Goal: Task Accomplishment & Management: Manage account settings

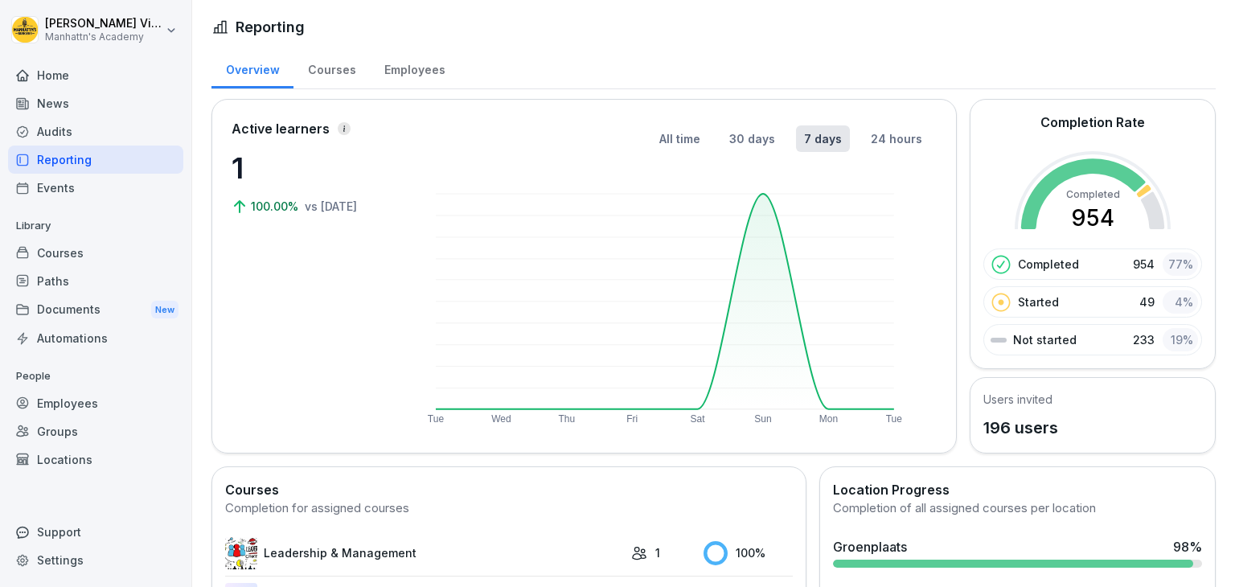
scroll to position [202, 0]
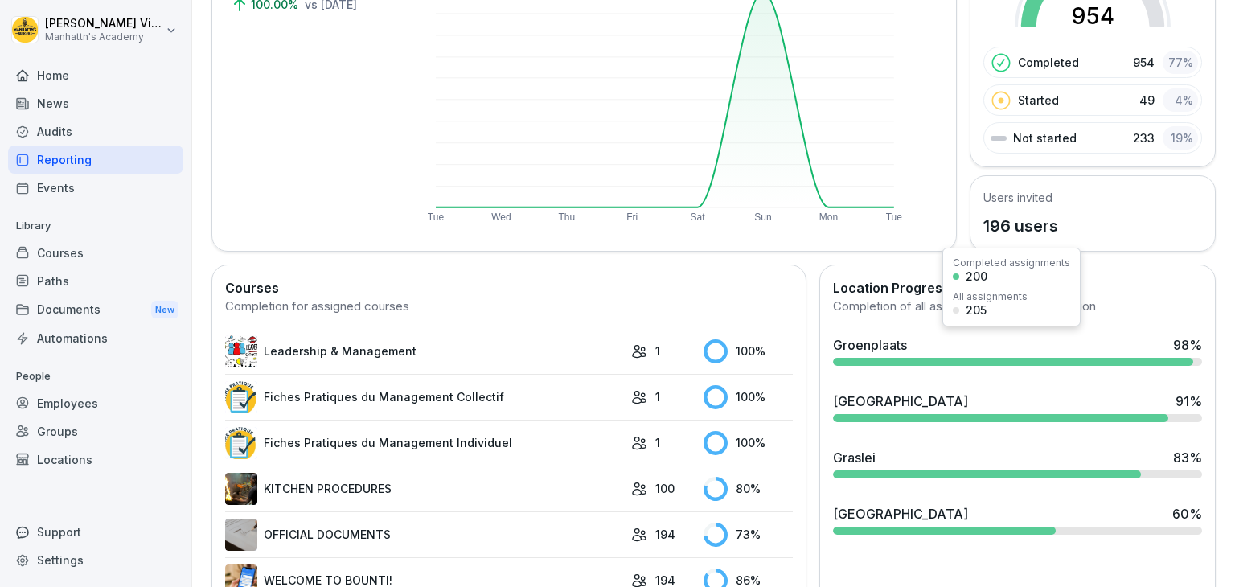
click at [892, 343] on div "Groenplaats" at bounding box center [870, 344] width 74 height 19
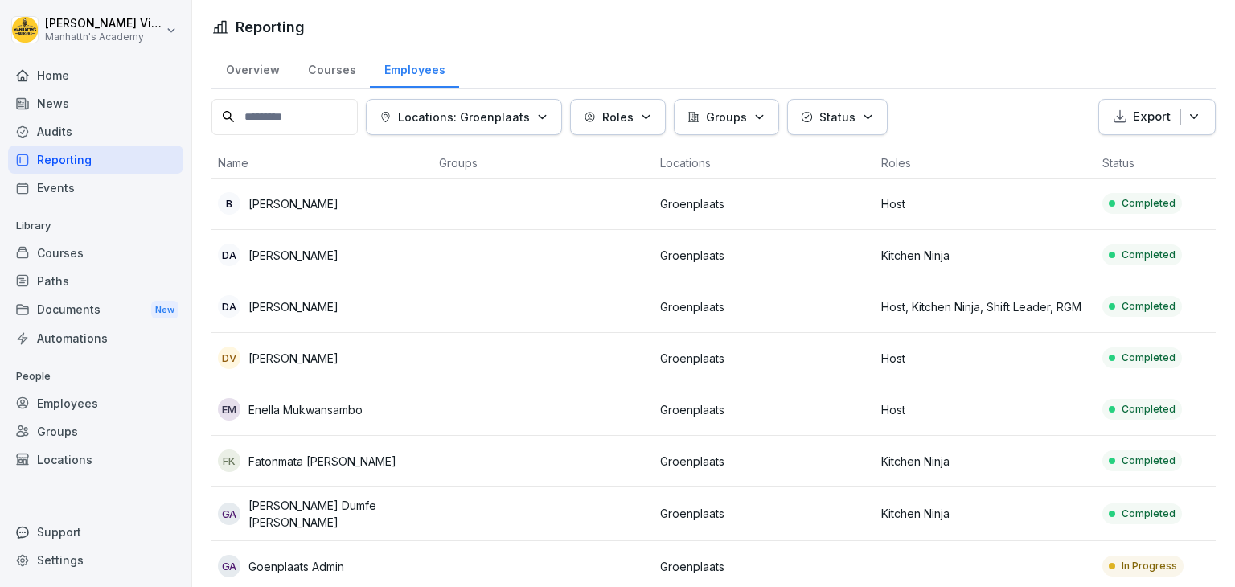
click at [80, 400] on div "Employees" at bounding box center [95, 403] width 175 height 28
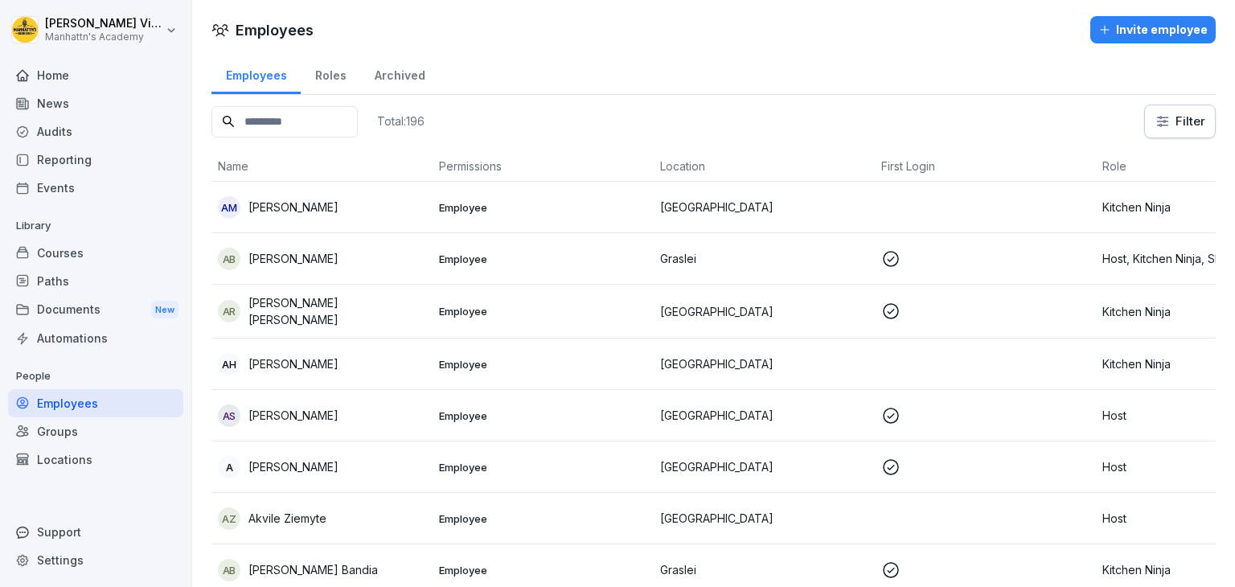
click at [1123, 31] on div "Invite employee" at bounding box center [1152, 30] width 109 height 18
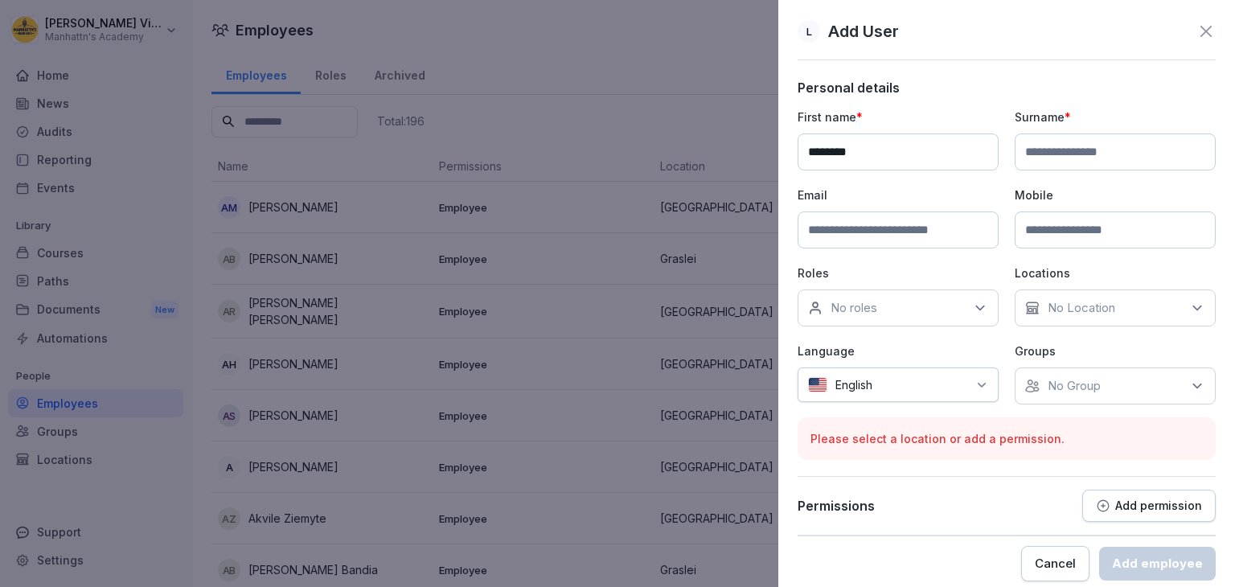
type input "********"
type input "*****"
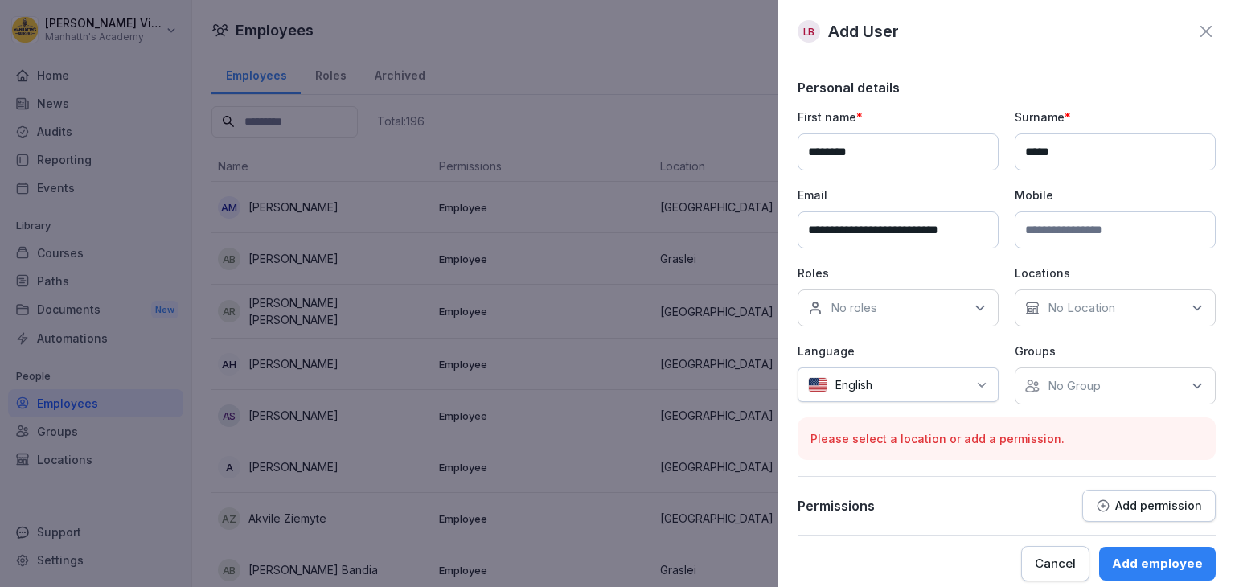
scroll to position [0, 9]
type input "**********"
click at [940, 313] on div "No roles" at bounding box center [898, 307] width 201 height 37
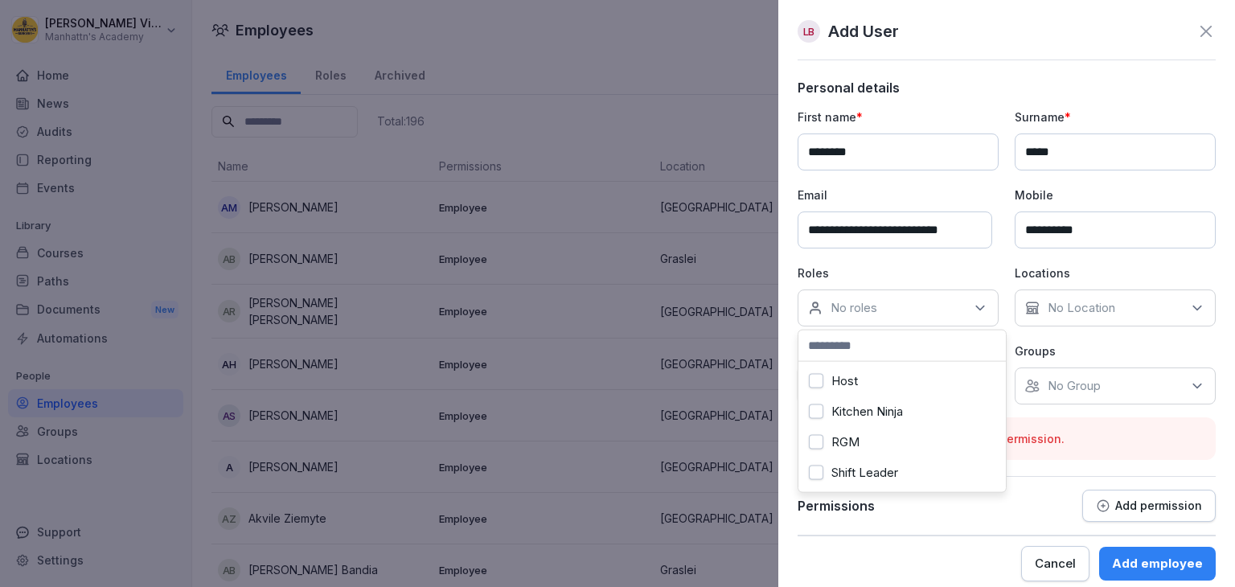
click at [814, 409] on button "Kitchen Ninja" at bounding box center [816, 411] width 14 height 14
click at [1041, 310] on div "No Location" at bounding box center [1115, 307] width 201 height 37
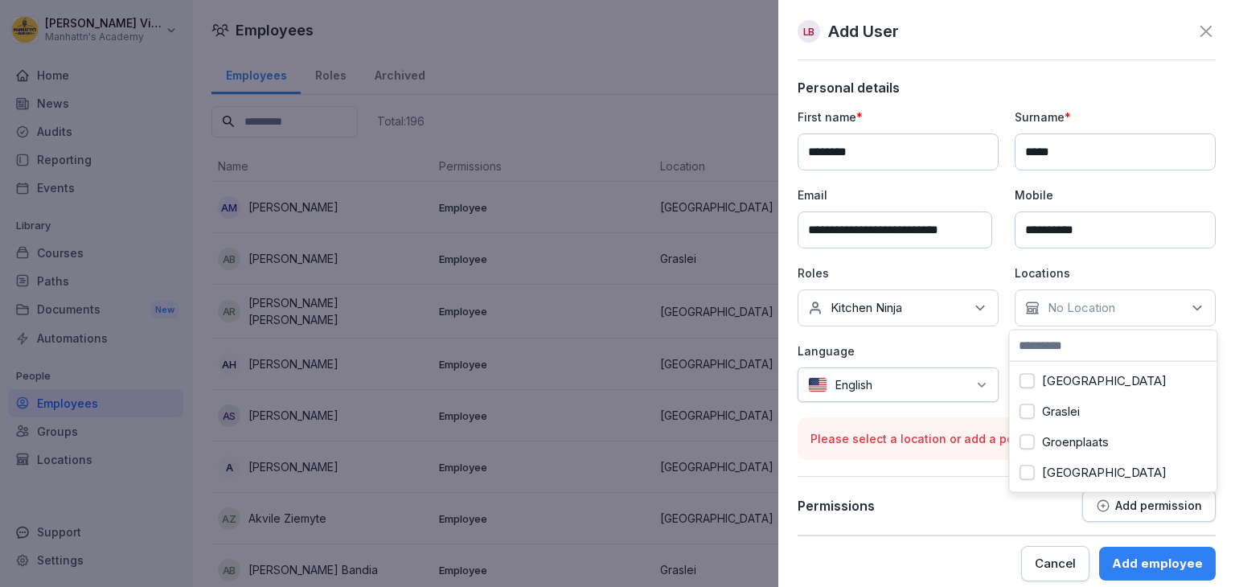
click at [1054, 442] on label "Groenplaats" at bounding box center [1075, 442] width 67 height 14
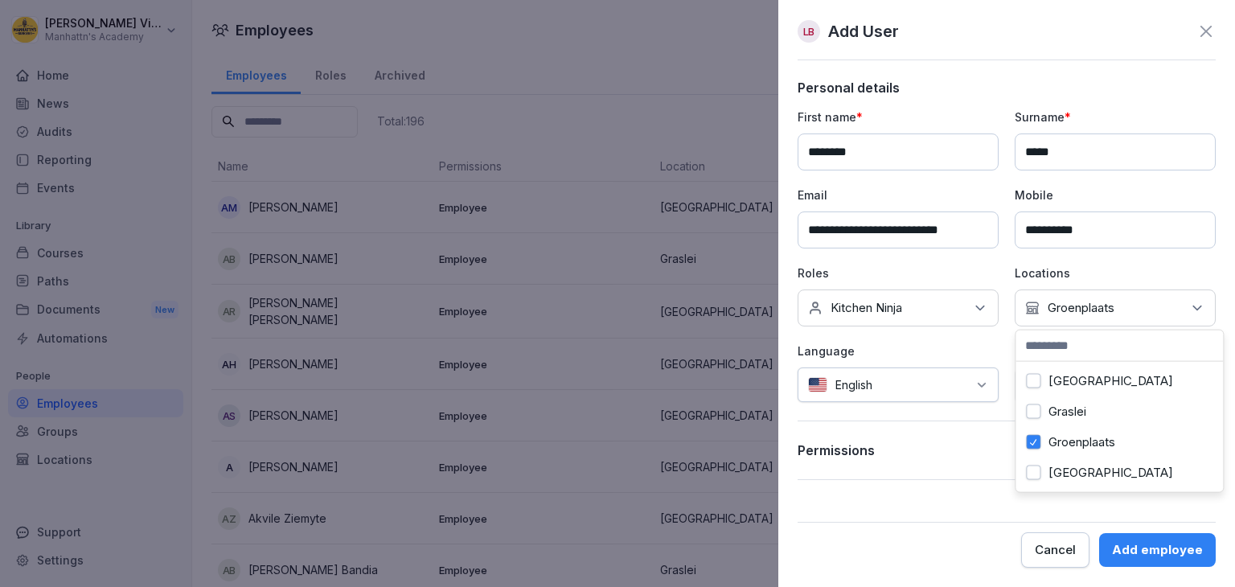
click at [894, 384] on div at bounding box center [923, 384] width 87 height 17
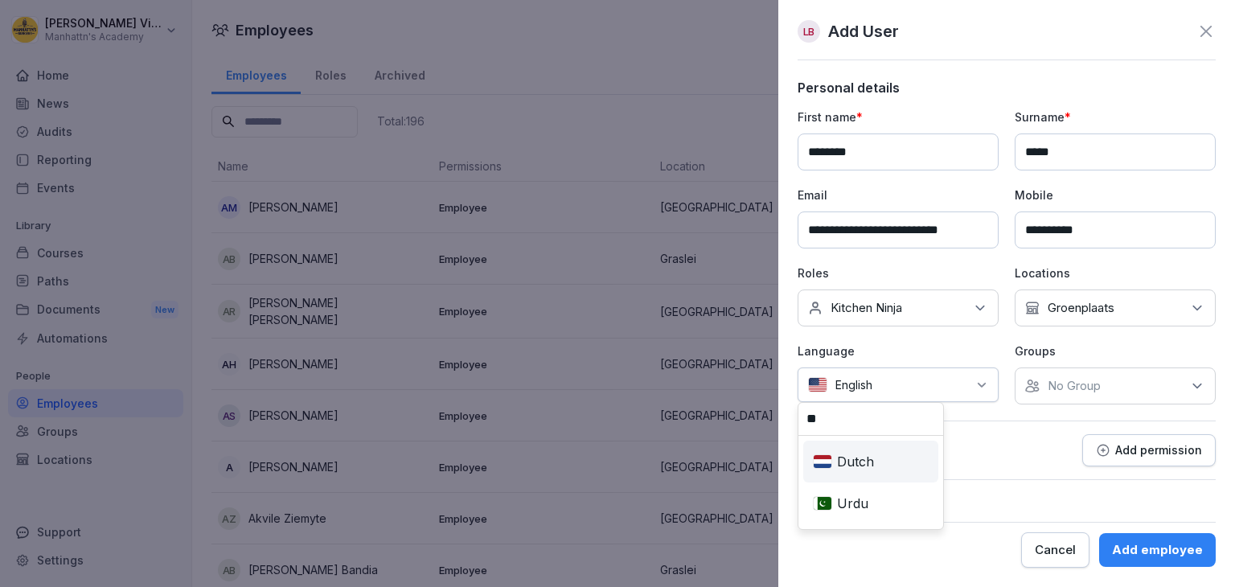
type input "**"
click at [867, 464] on div "Dutch" at bounding box center [871, 461] width 129 height 35
click at [1170, 552] on div "Add employee" at bounding box center [1157, 550] width 91 height 18
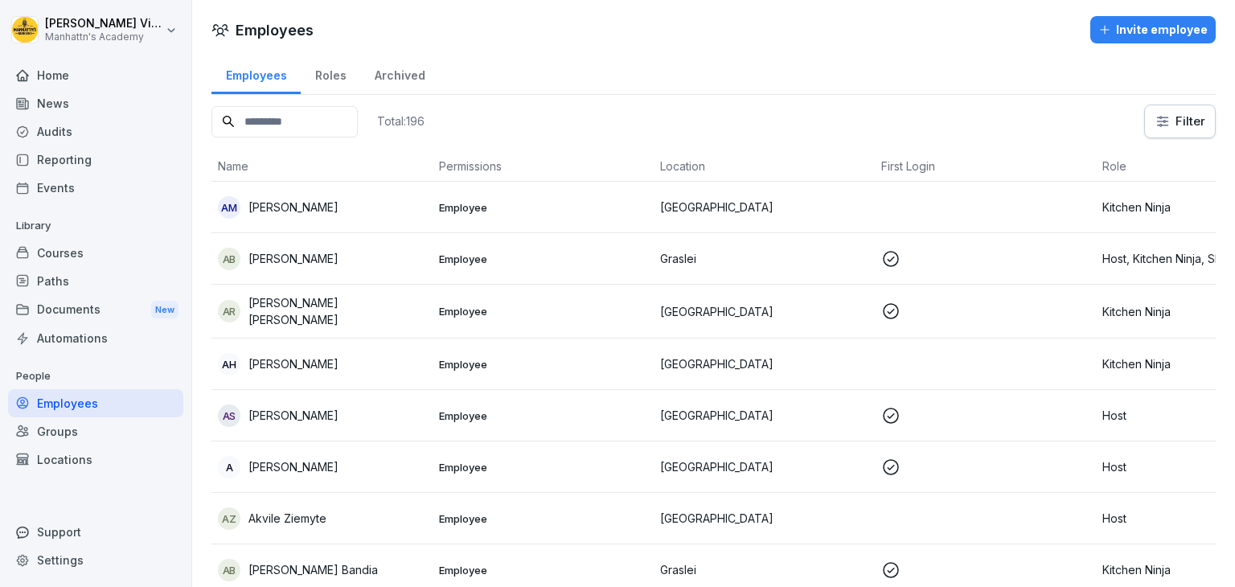
click at [70, 77] on div "Home" at bounding box center [95, 75] width 175 height 28
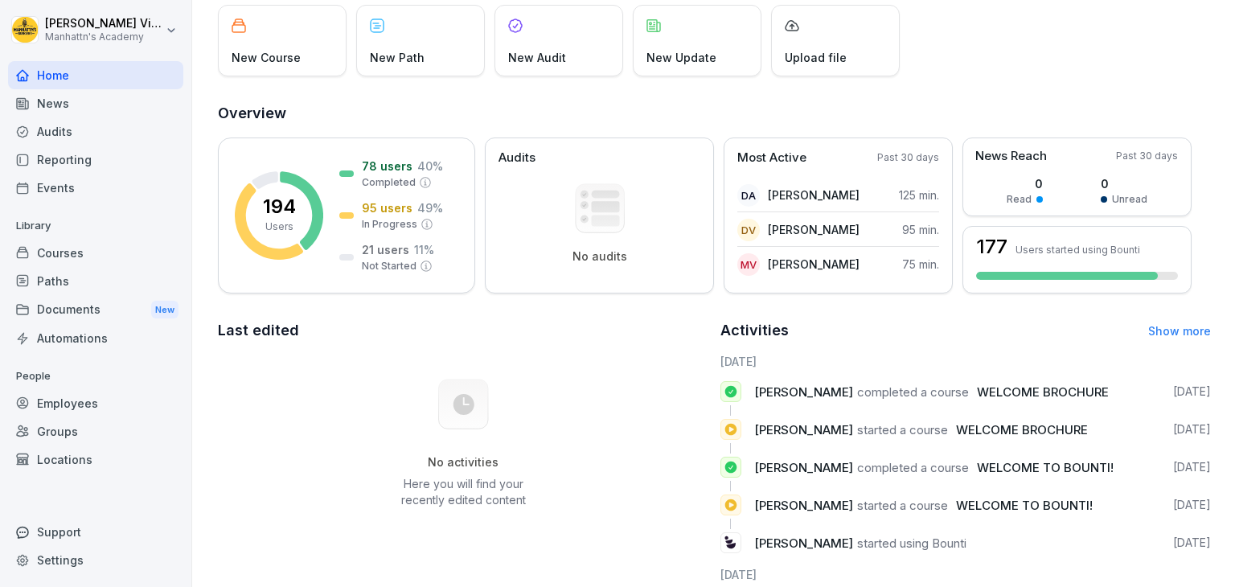
scroll to position [102, 0]
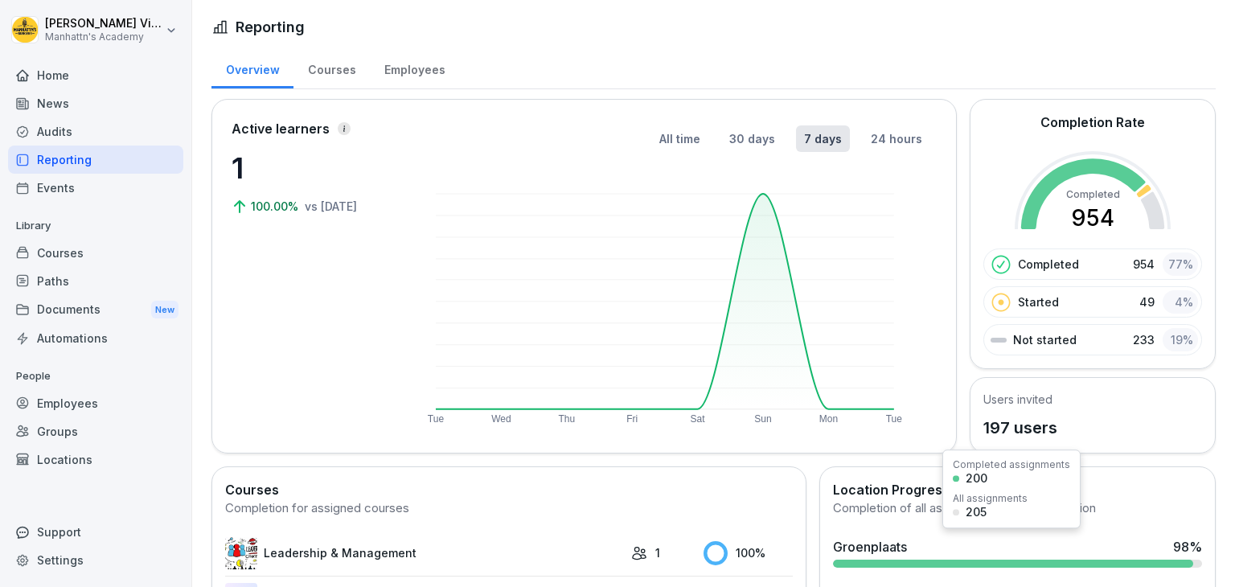
click at [917, 541] on div "Groenplaats 98 %" at bounding box center [1017, 546] width 369 height 19
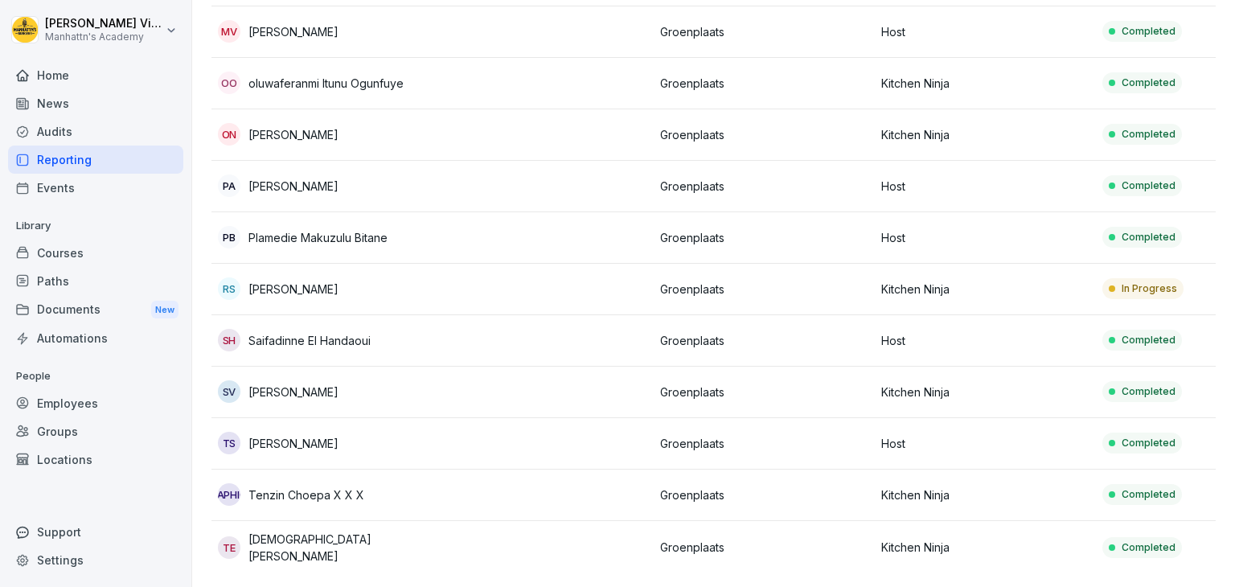
scroll to position [1119, 0]
click at [52, 412] on div "Employees" at bounding box center [95, 403] width 175 height 28
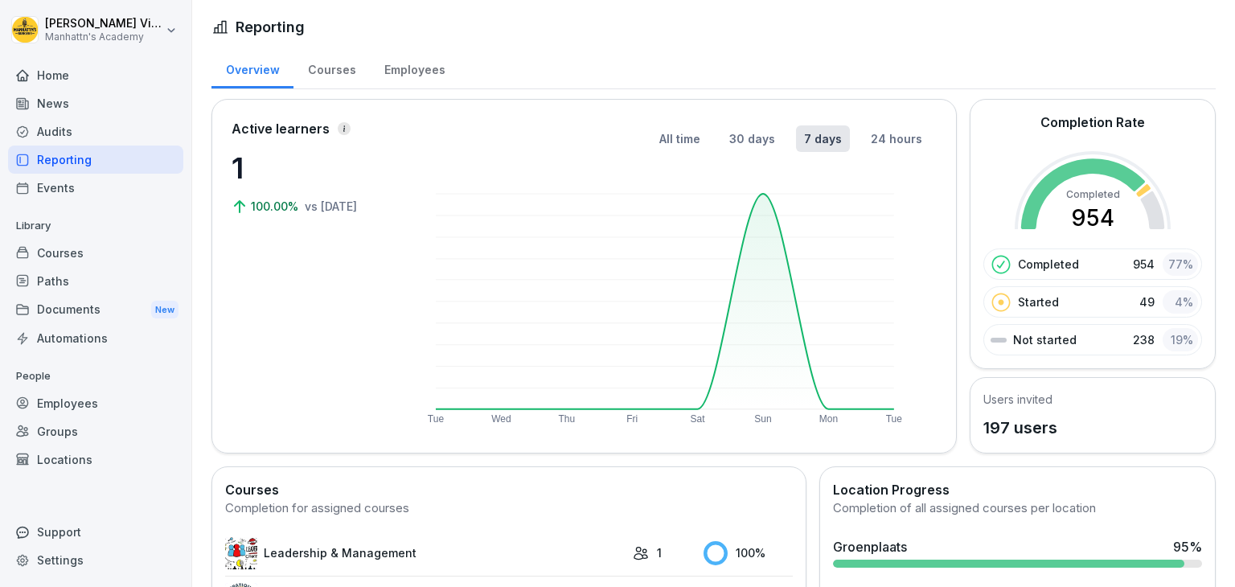
scroll to position [93, 0]
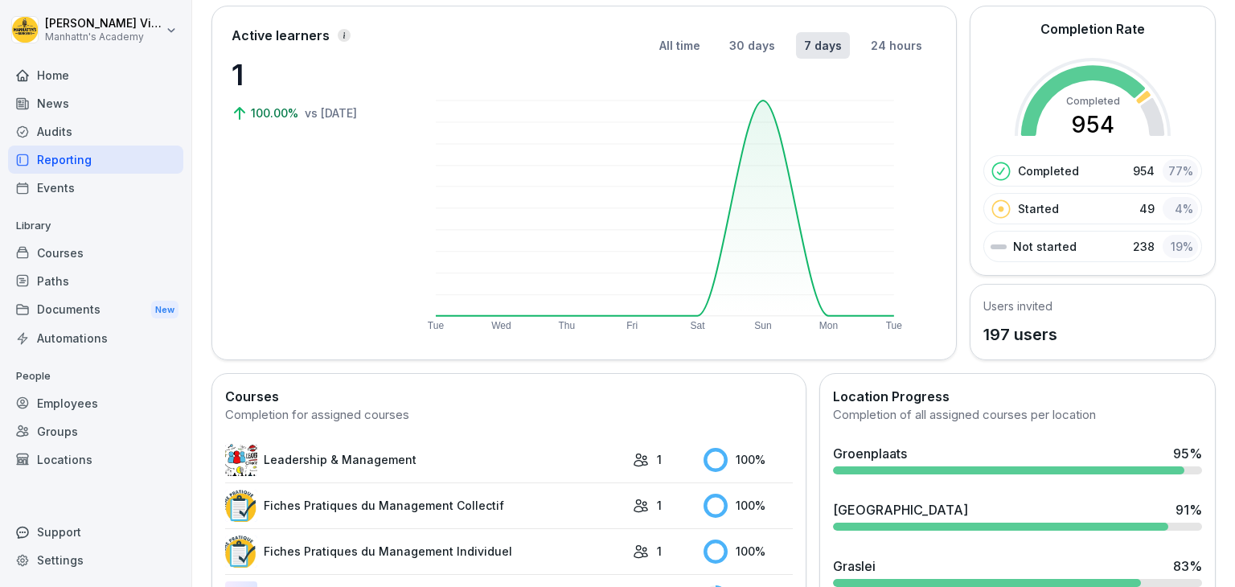
click at [876, 466] on div at bounding box center [1008, 470] width 351 height 8
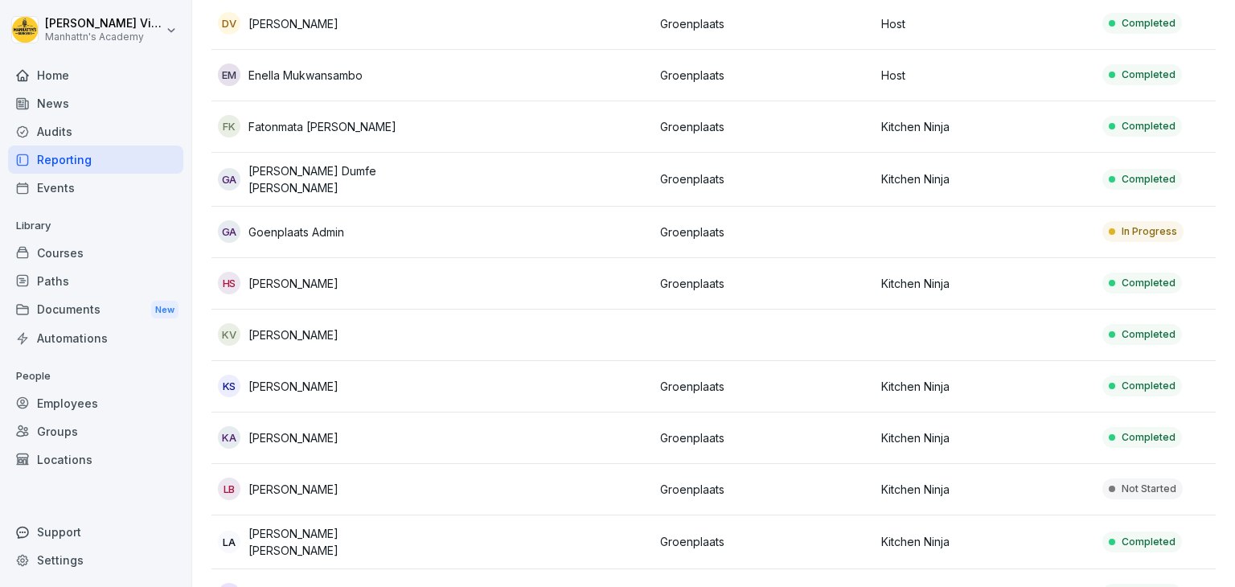
scroll to position [336, 0]
click at [310, 181] on p "[PERSON_NAME] Dumfe [PERSON_NAME]" at bounding box center [337, 178] width 178 height 34
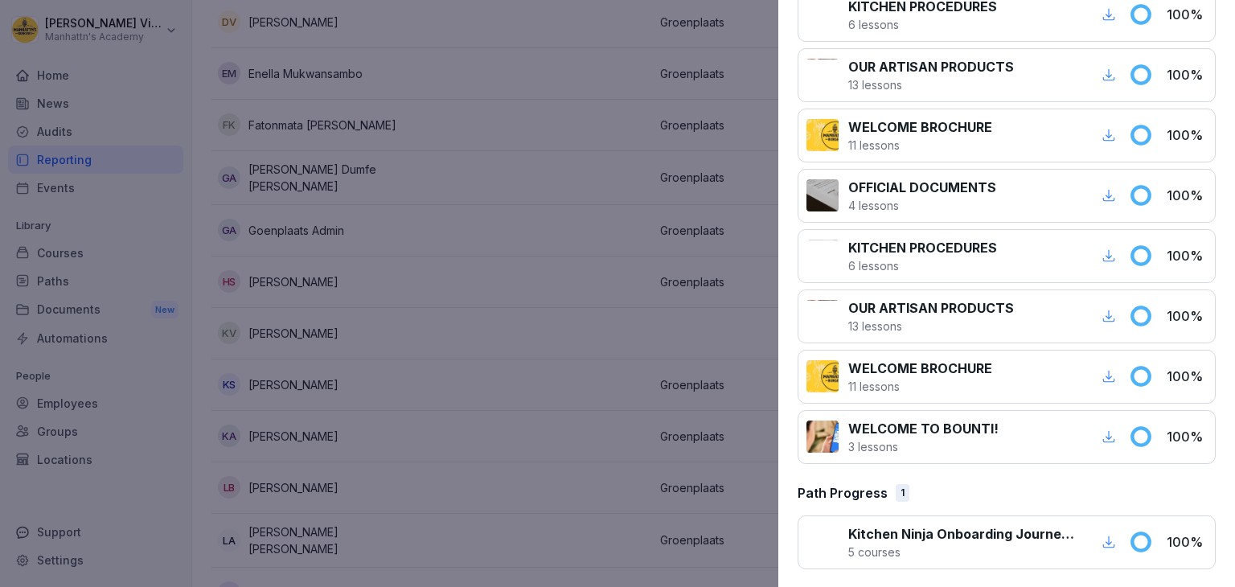
scroll to position [0, 0]
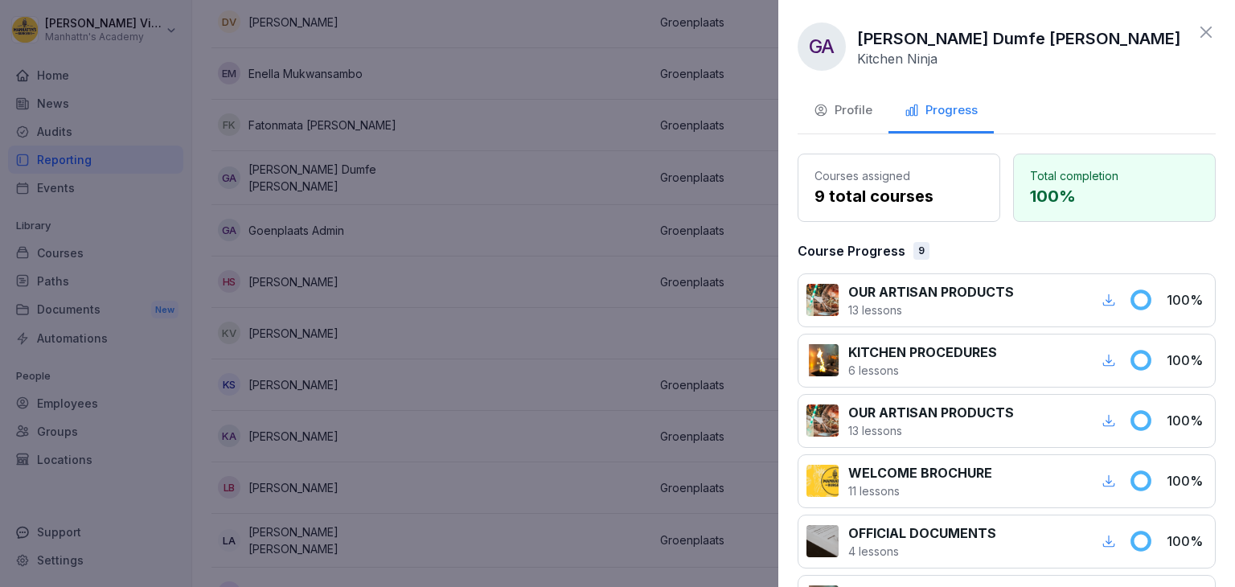
click at [850, 110] on div "Profile" at bounding box center [843, 110] width 59 height 18
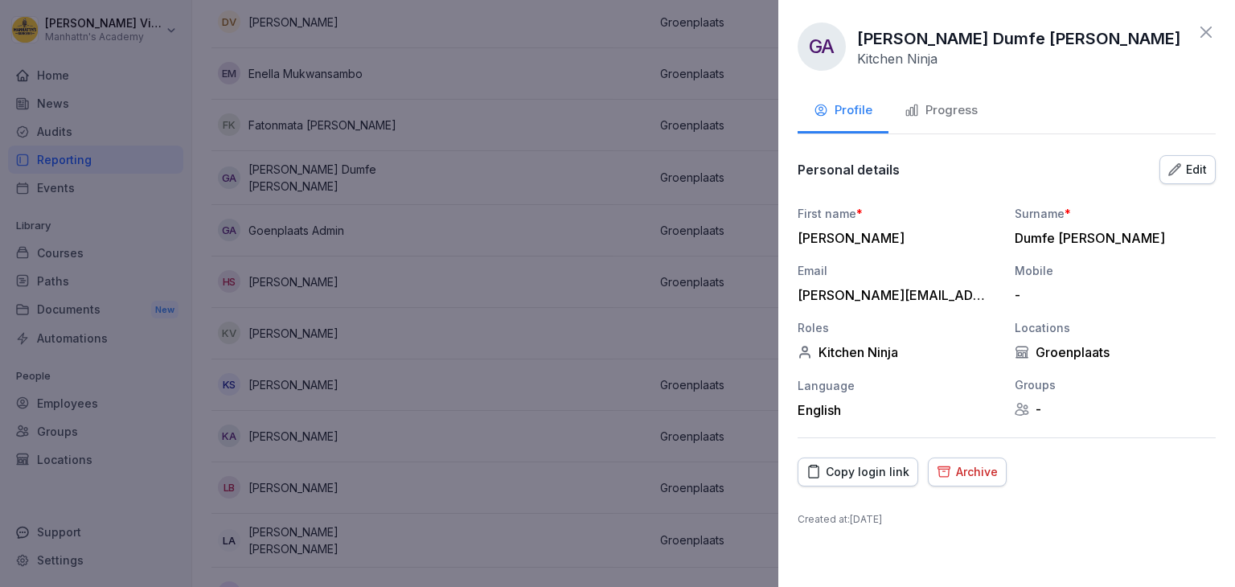
click at [965, 479] on div "Archive" at bounding box center [967, 472] width 61 height 18
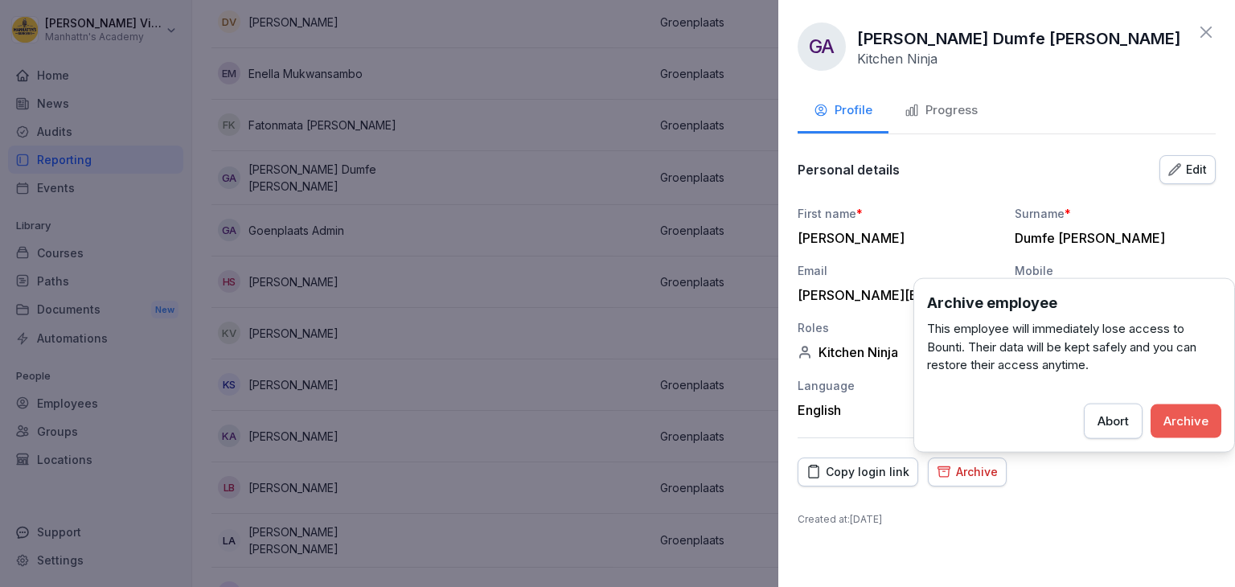
click at [1194, 425] on div "Archive" at bounding box center [1186, 421] width 45 height 18
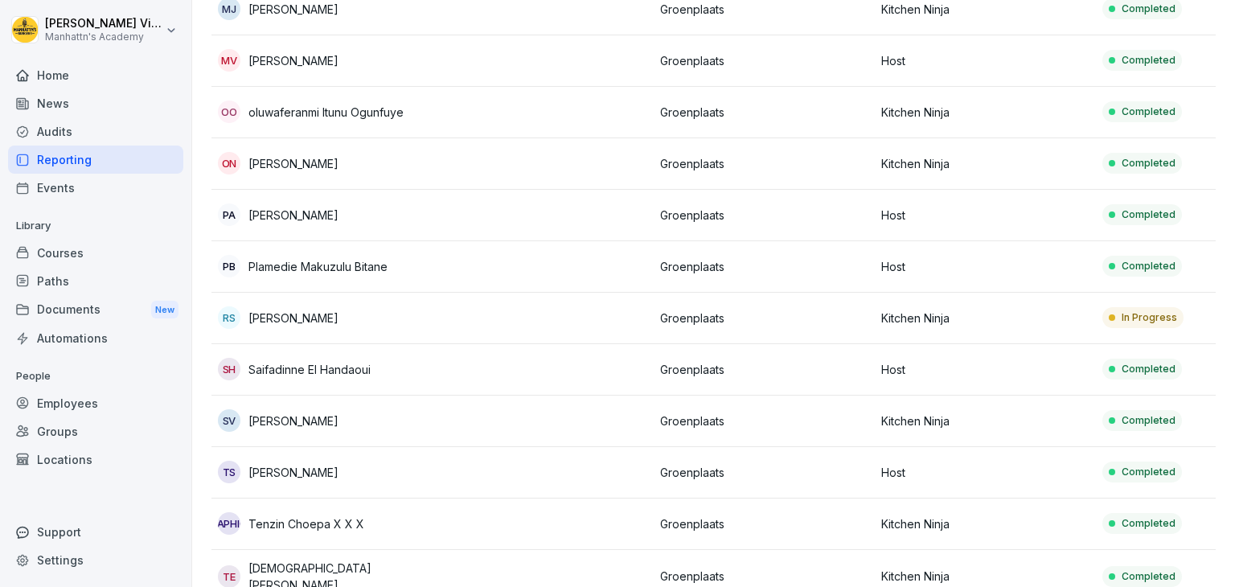
scroll to position [1102, 0]
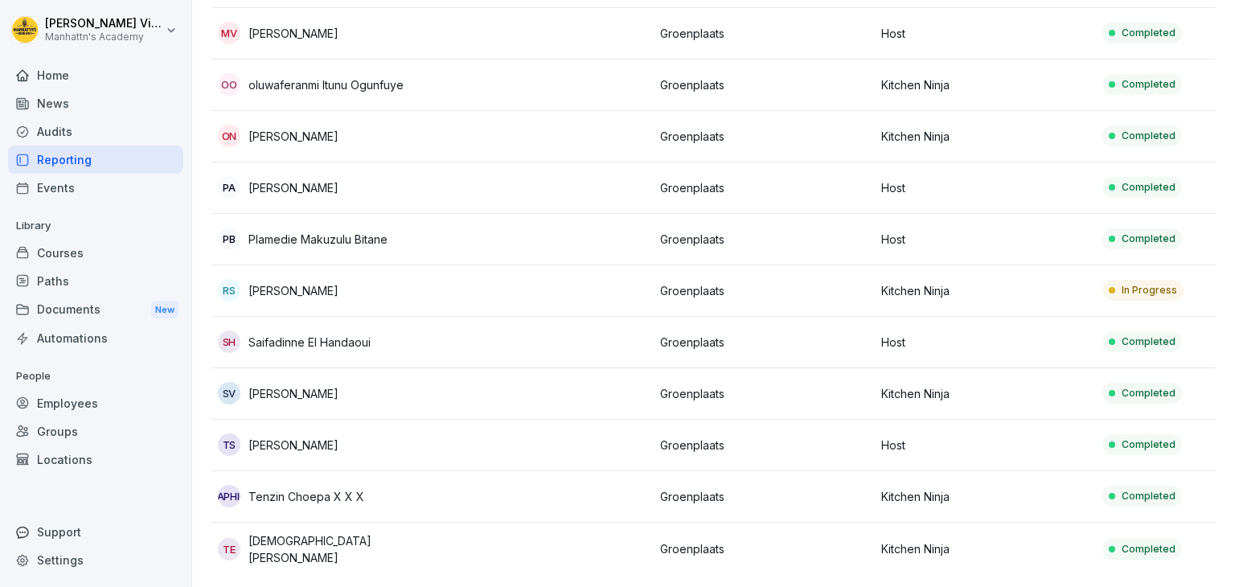
click at [330, 242] on div "PB Plamedie Makuzulu Bitane" at bounding box center [322, 239] width 208 height 23
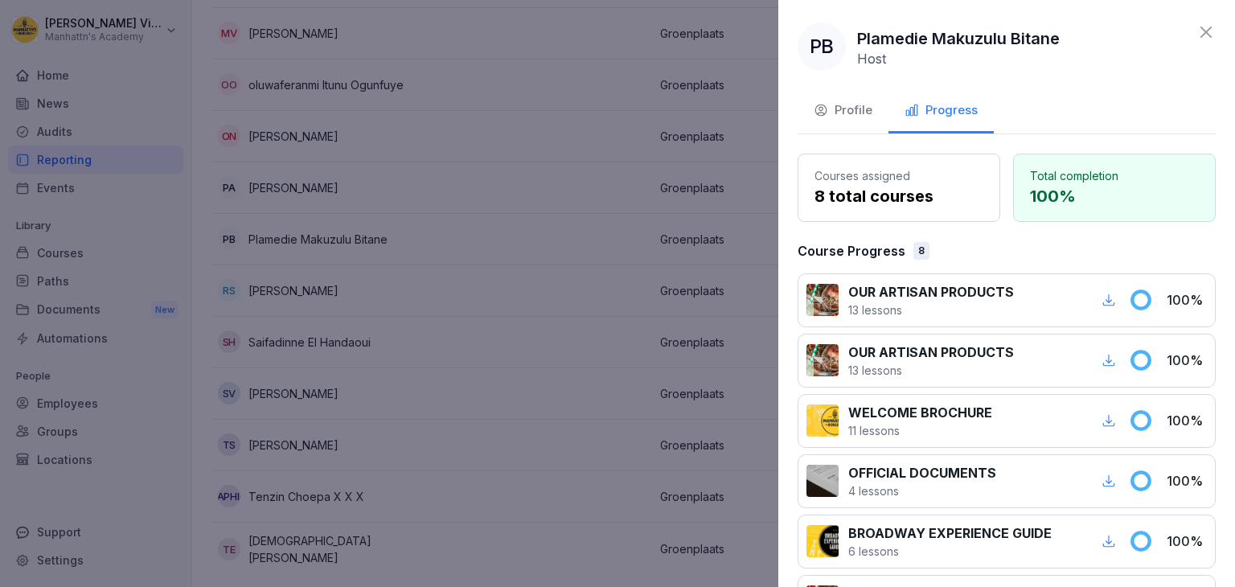
click at [833, 107] on div "Profile" at bounding box center [843, 110] width 59 height 18
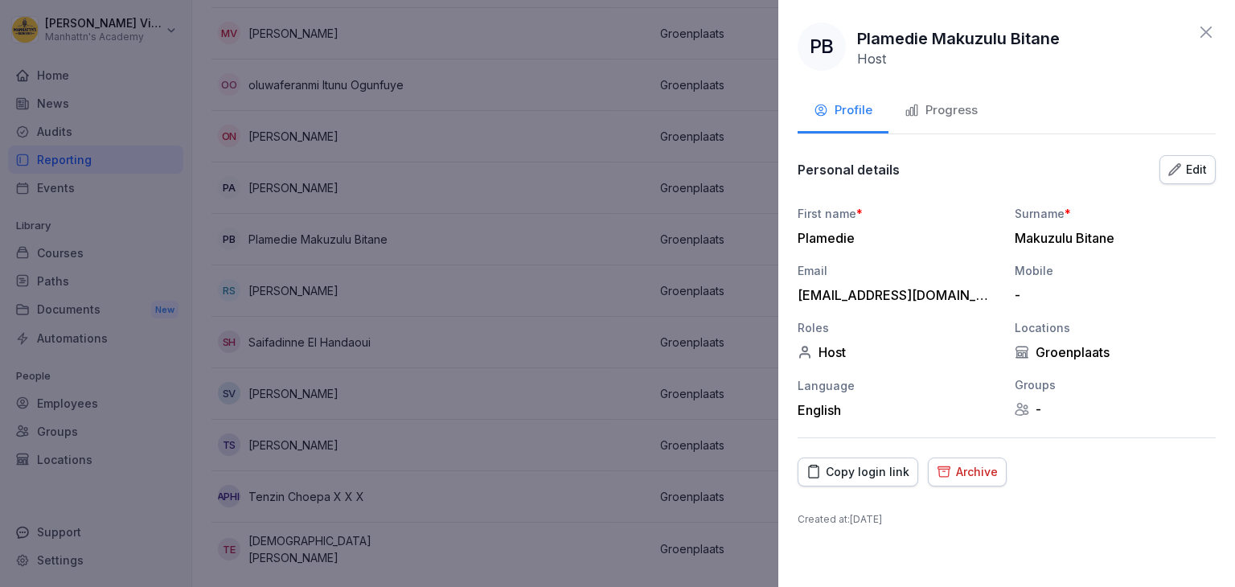
click at [962, 474] on div "Archive" at bounding box center [967, 472] width 61 height 18
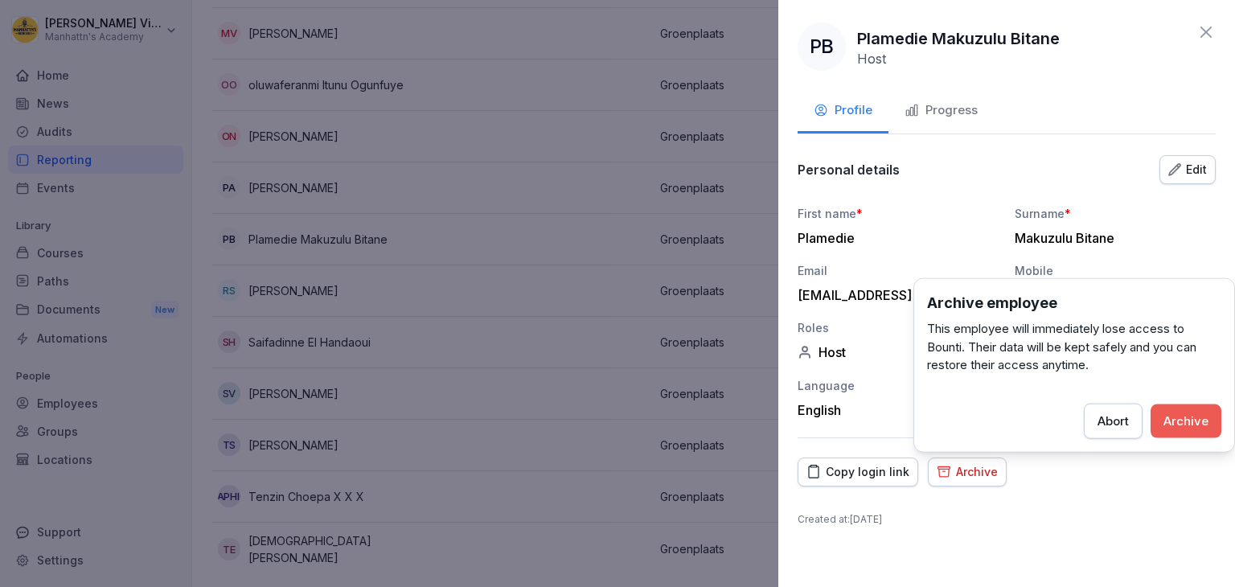
click at [1184, 423] on div "Archive" at bounding box center [1186, 421] width 45 height 18
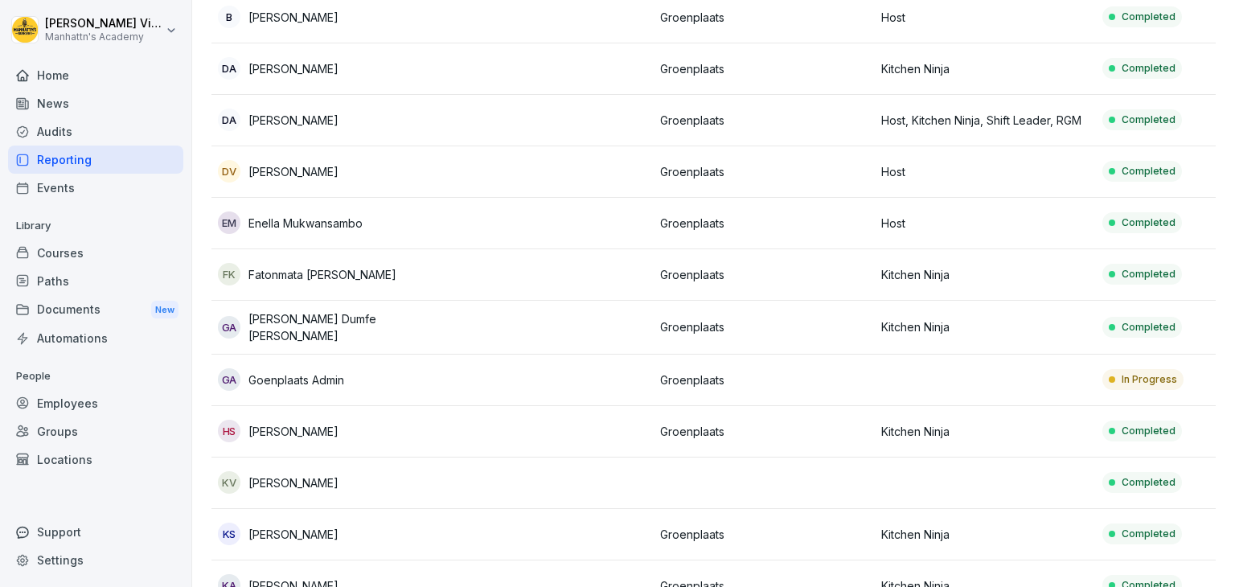
scroll to position [0, 0]
